Goal: Information Seeking & Learning: Learn about a topic

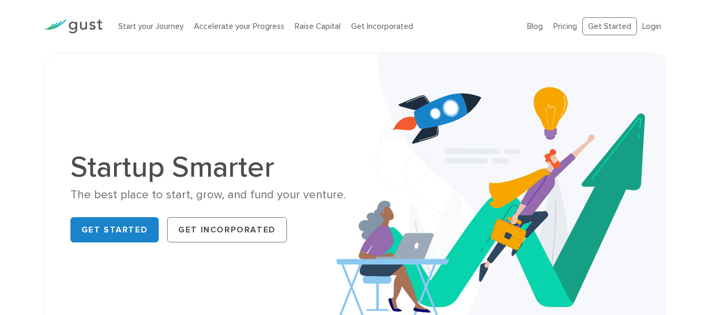
click at [574, 33] on ul "Blog FAQ Pricing Get Started Login Login" at bounding box center [596, 26] width 139 height 18
click at [577, 25] on link "Pricing" at bounding box center [566, 26] width 24 height 9
